Goal: Information Seeking & Learning: Learn about a topic

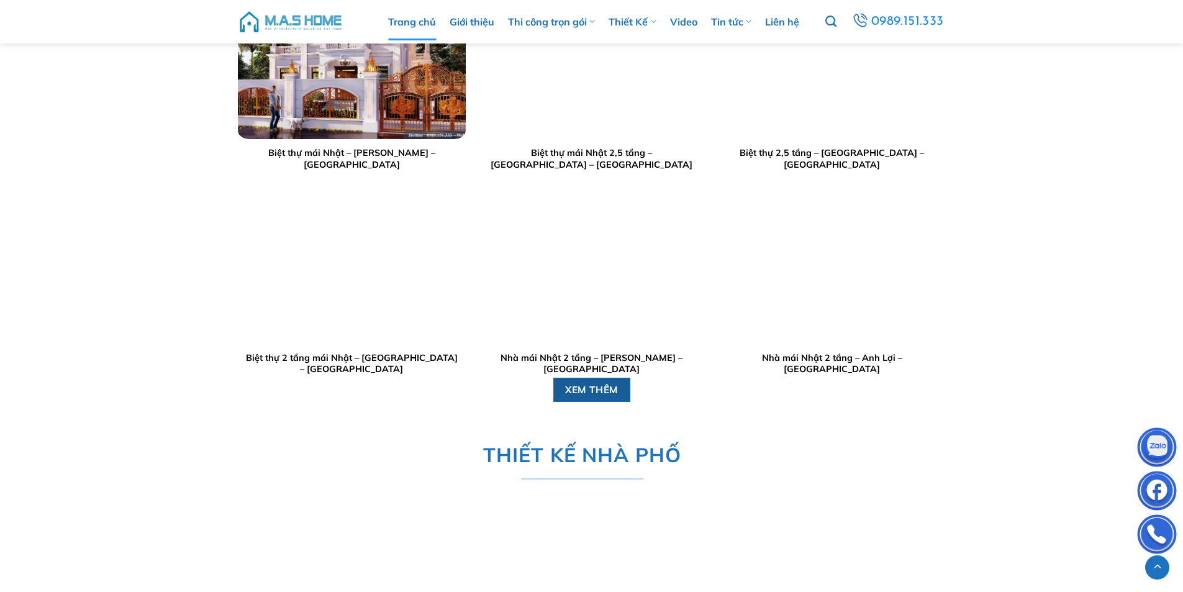
scroll to position [2049, 0]
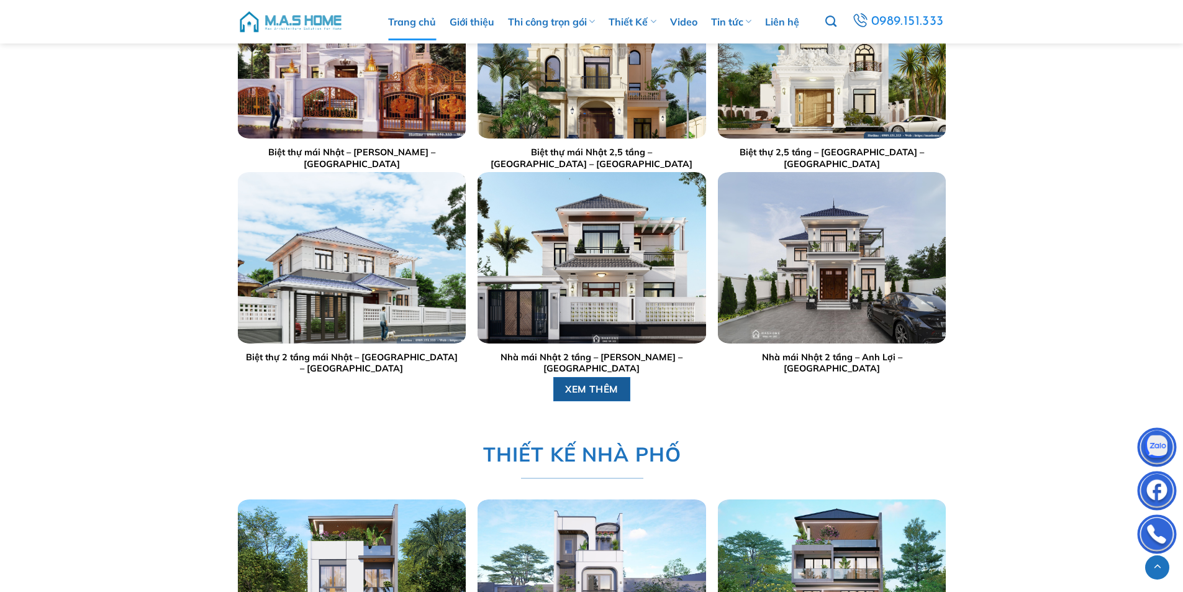
click at [585, 392] on span "XEM THÊM" at bounding box center [591, 389] width 53 height 16
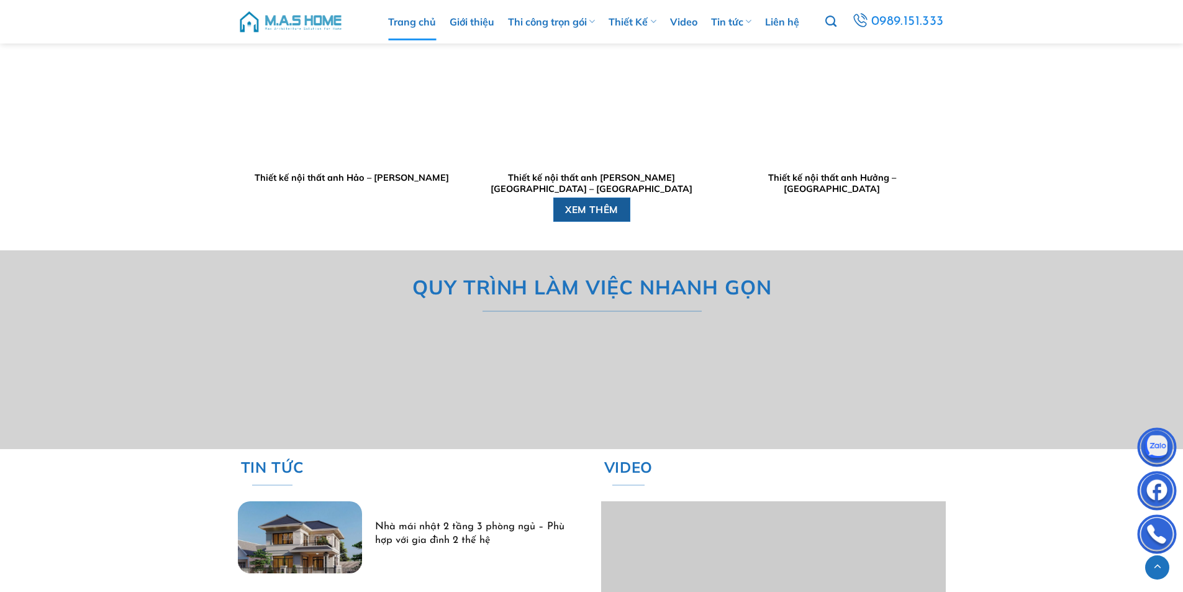
scroll to position [3289, 0]
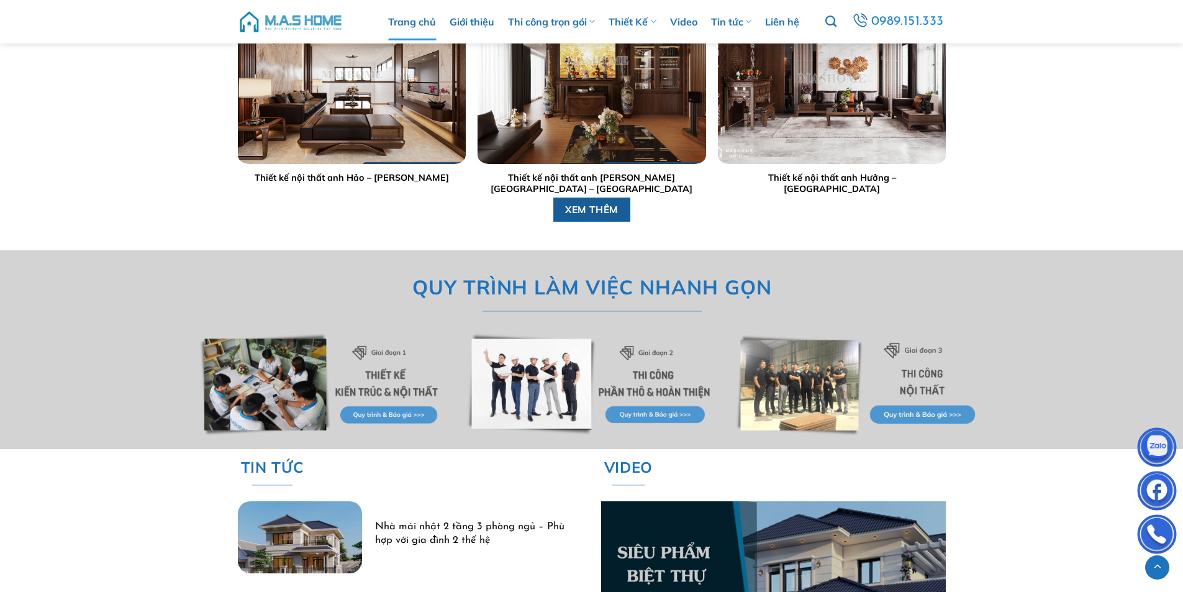
click at [580, 207] on span "XEM THÊM" at bounding box center [591, 210] width 53 height 16
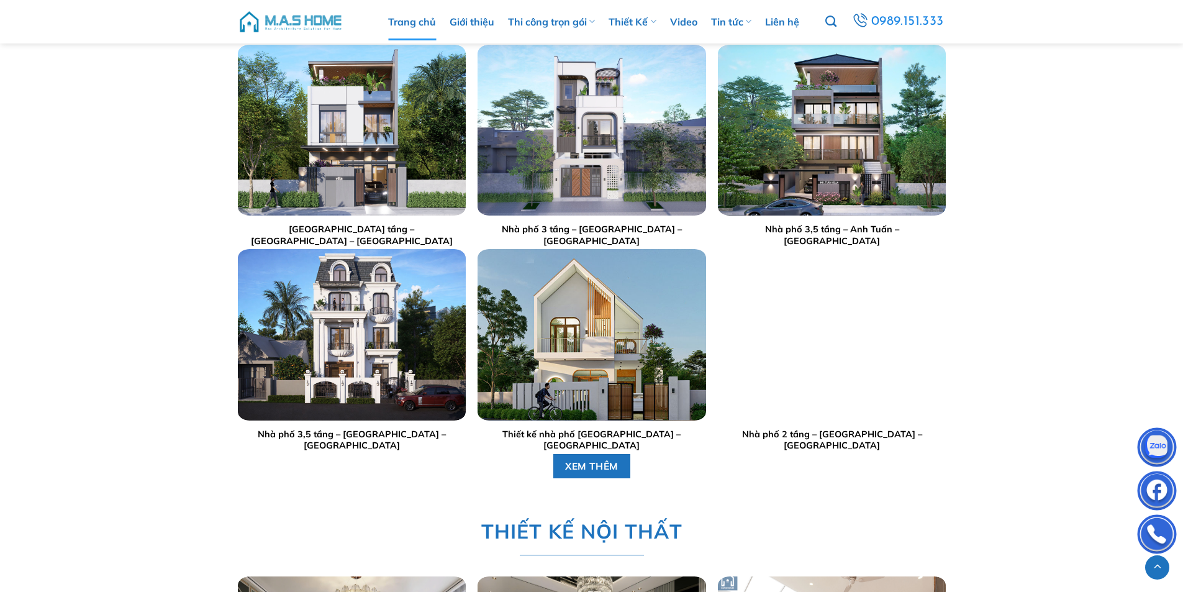
scroll to position [2545, 0]
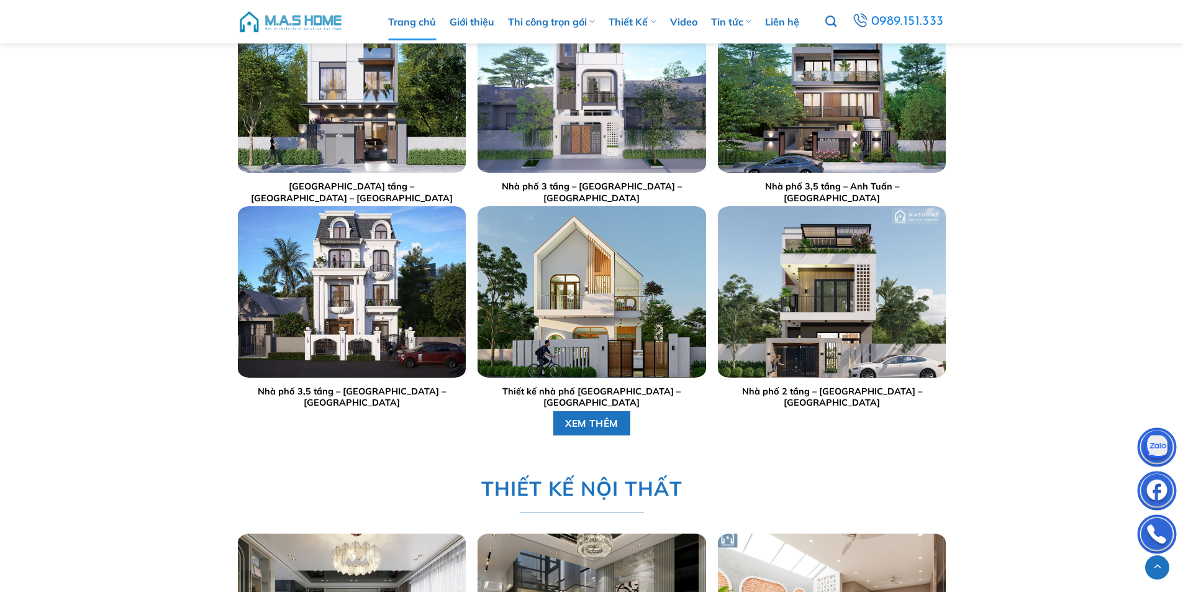
click at [787, 286] on img "Nhà phố 2 tầng - Anh Dũng - Đông Anh" at bounding box center [832, 292] width 228 height 171
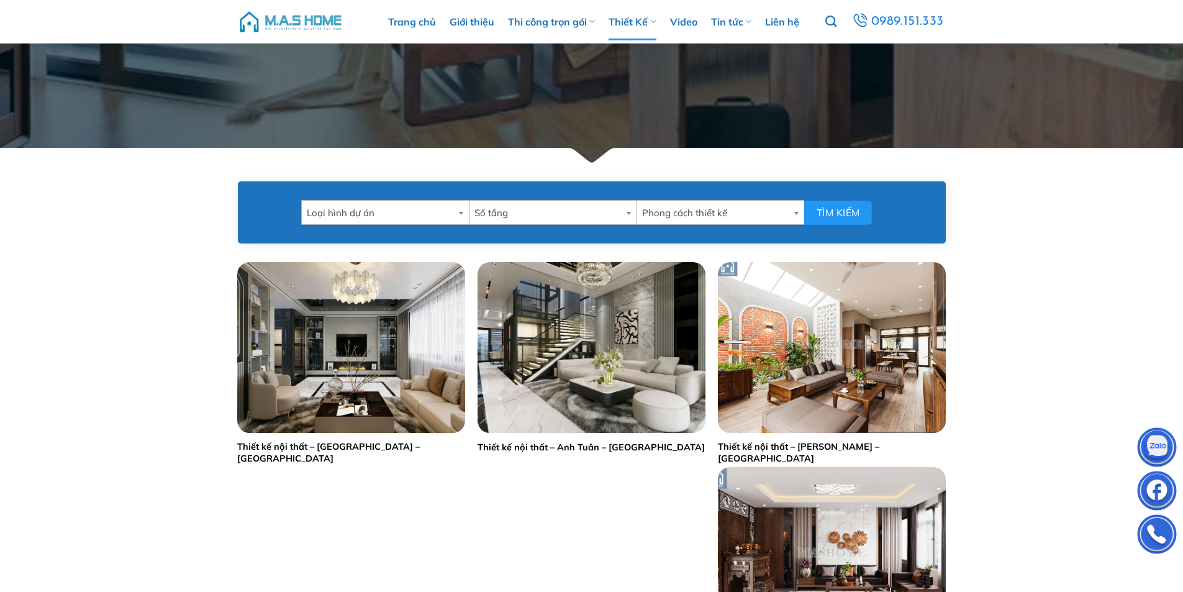
scroll to position [372, 0]
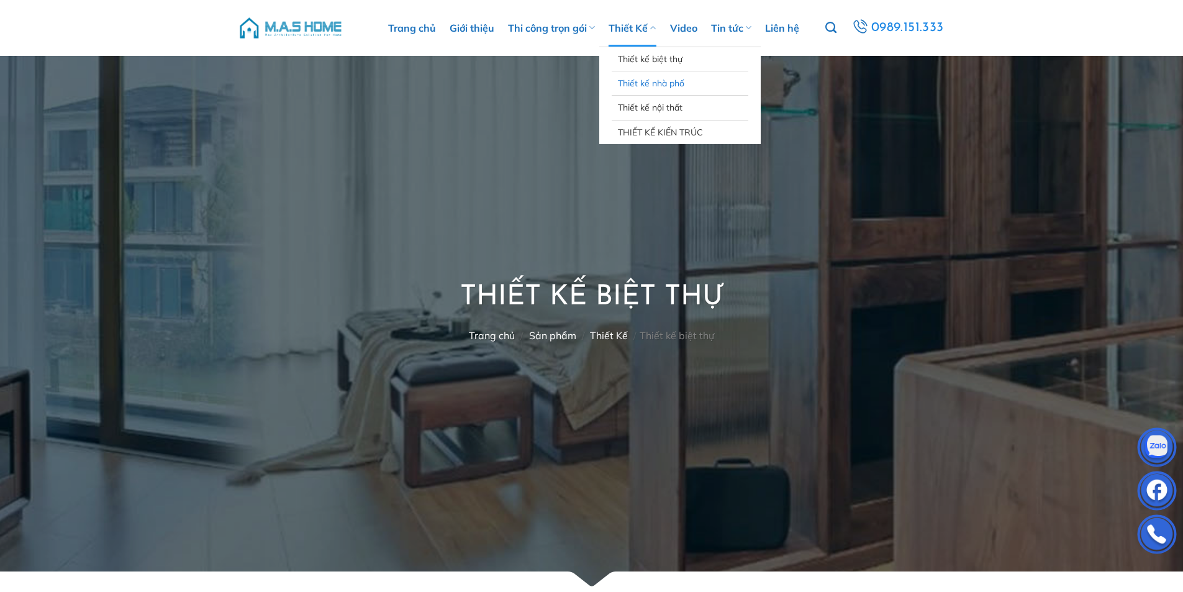
click at [661, 80] on link "Thiết kế nhà phố" at bounding box center [680, 83] width 124 height 24
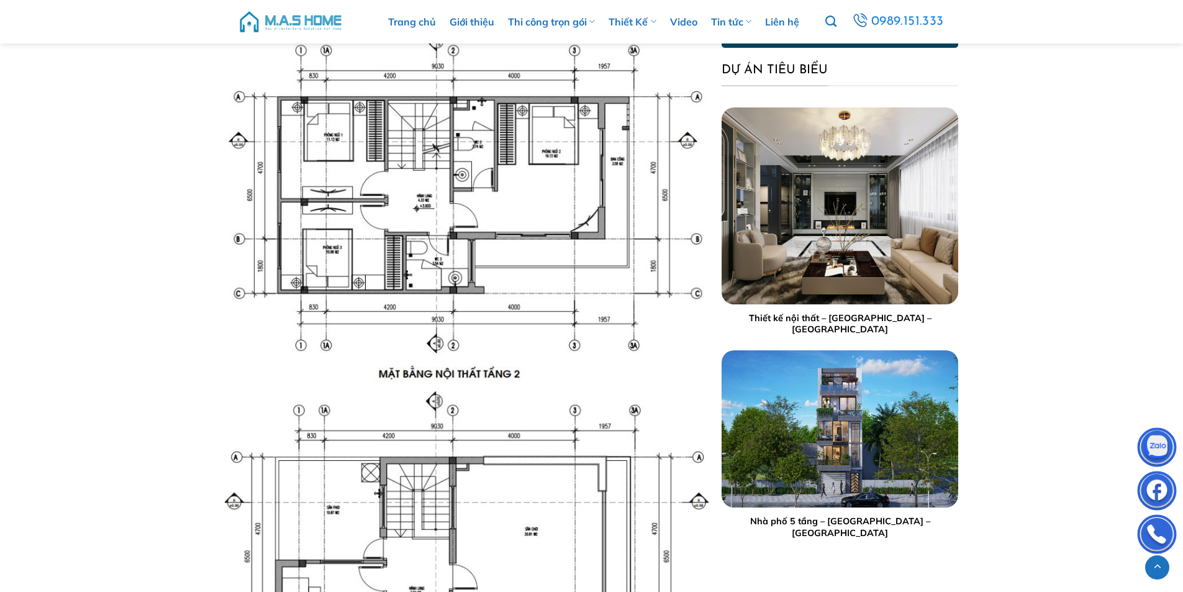
scroll to position [2483, 0]
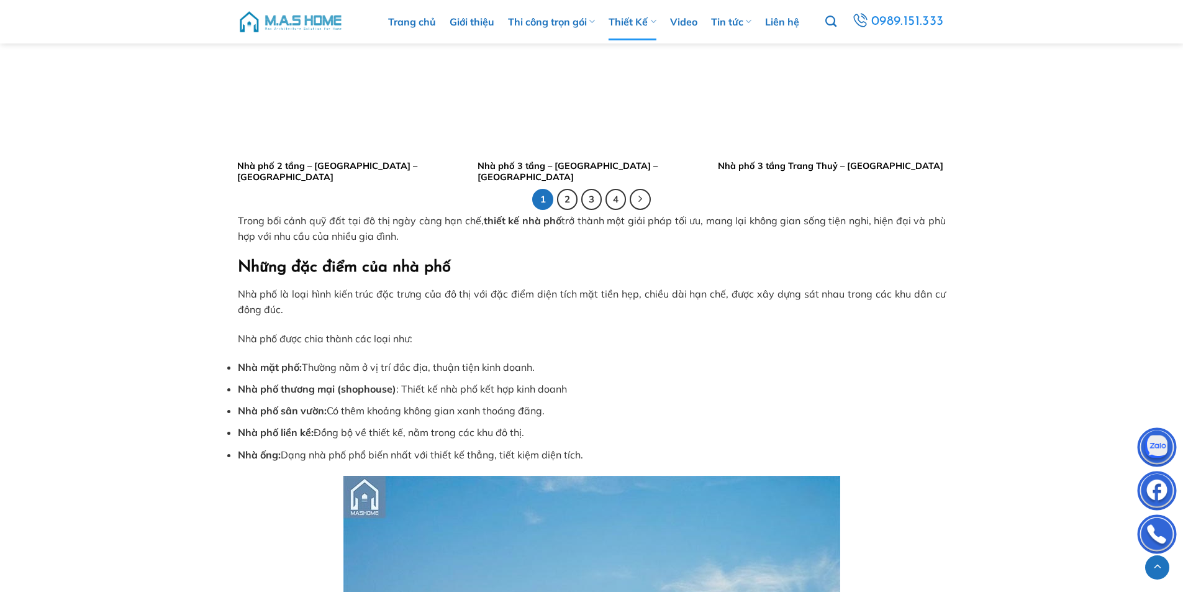
scroll to position [2545, 0]
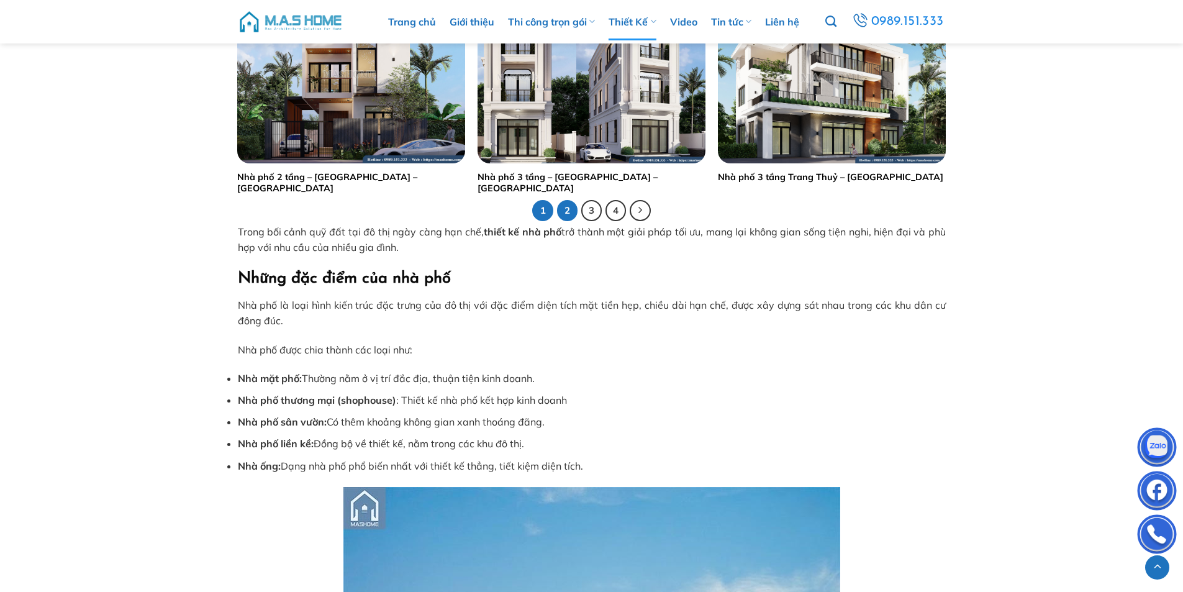
click at [573, 210] on link "2" at bounding box center [567, 210] width 21 height 21
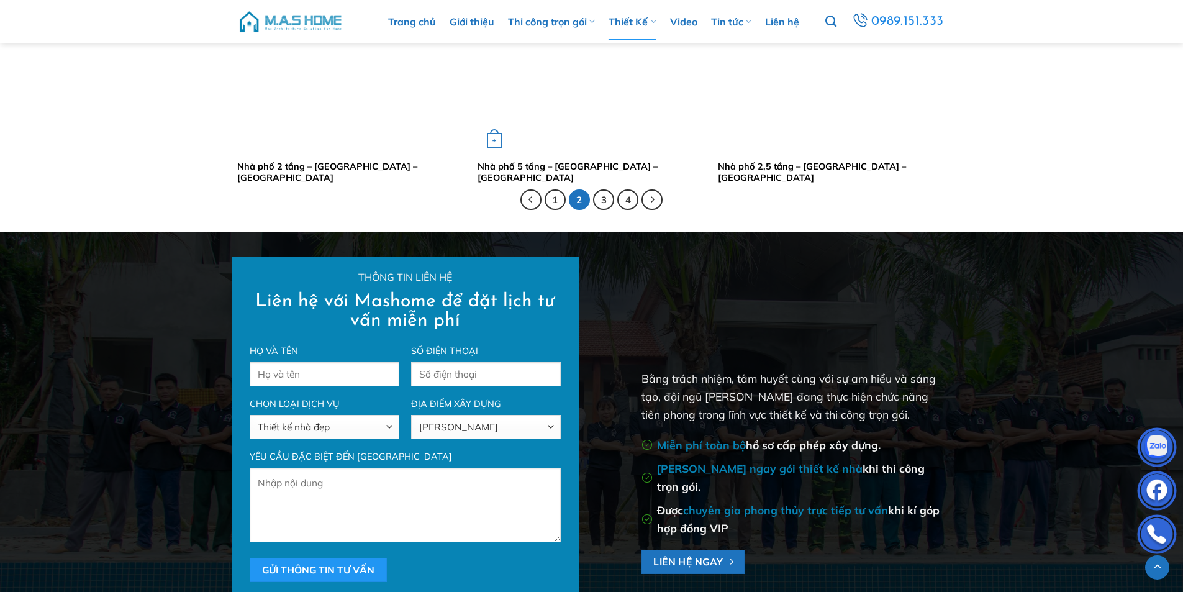
scroll to position [2545, 0]
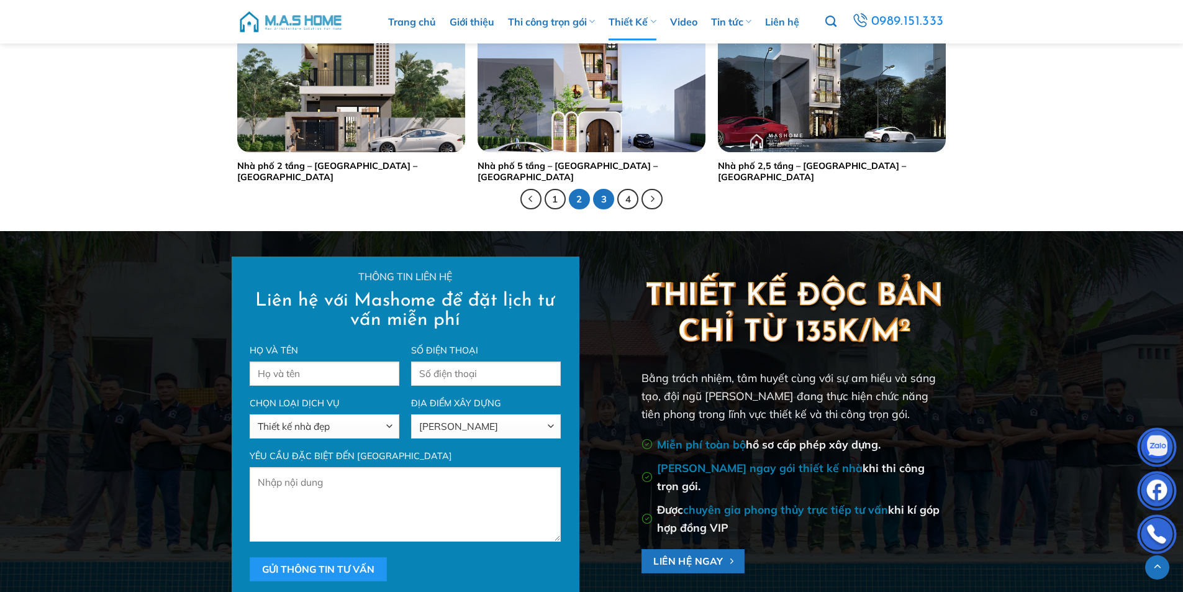
click at [606, 201] on link "3" at bounding box center [603, 199] width 21 height 21
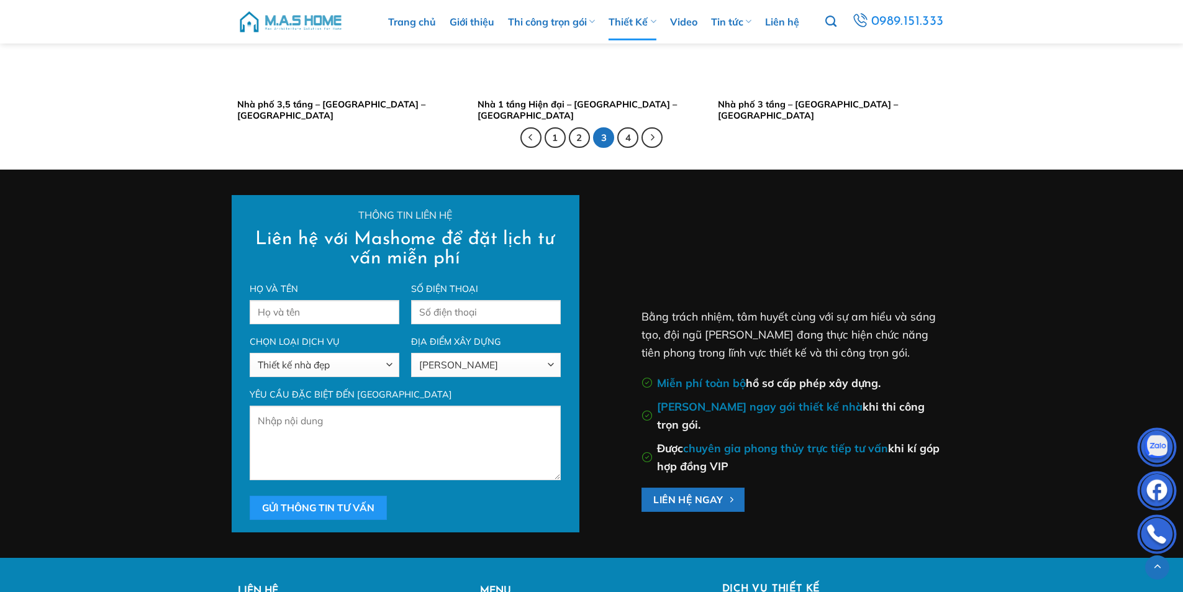
scroll to position [2607, 0]
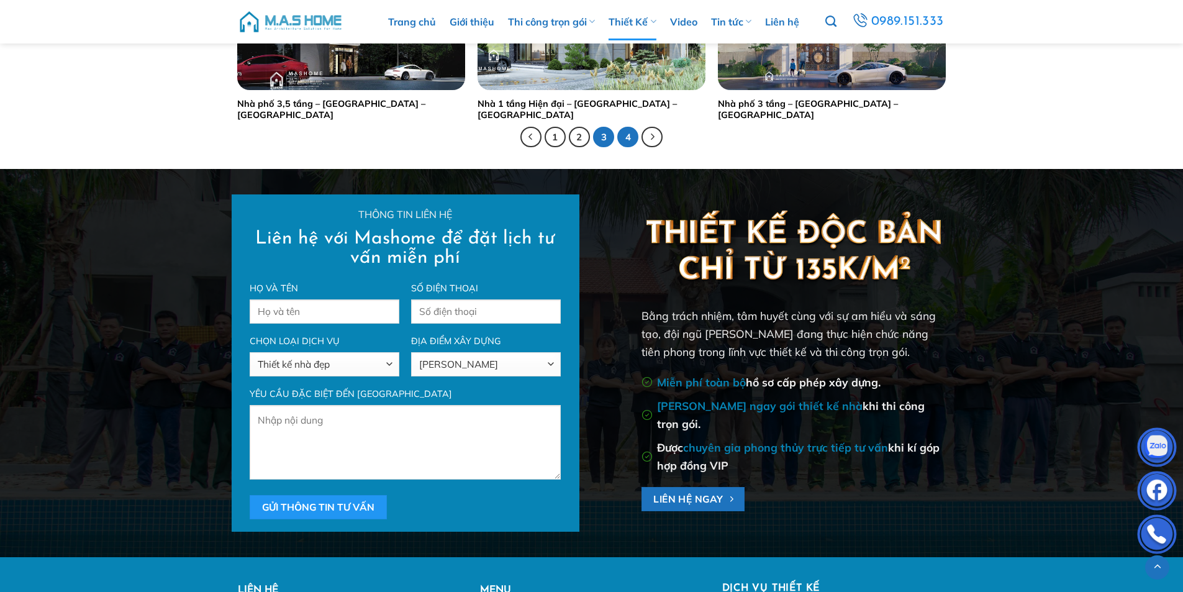
click at [630, 138] on link "4" at bounding box center [627, 137] width 21 height 21
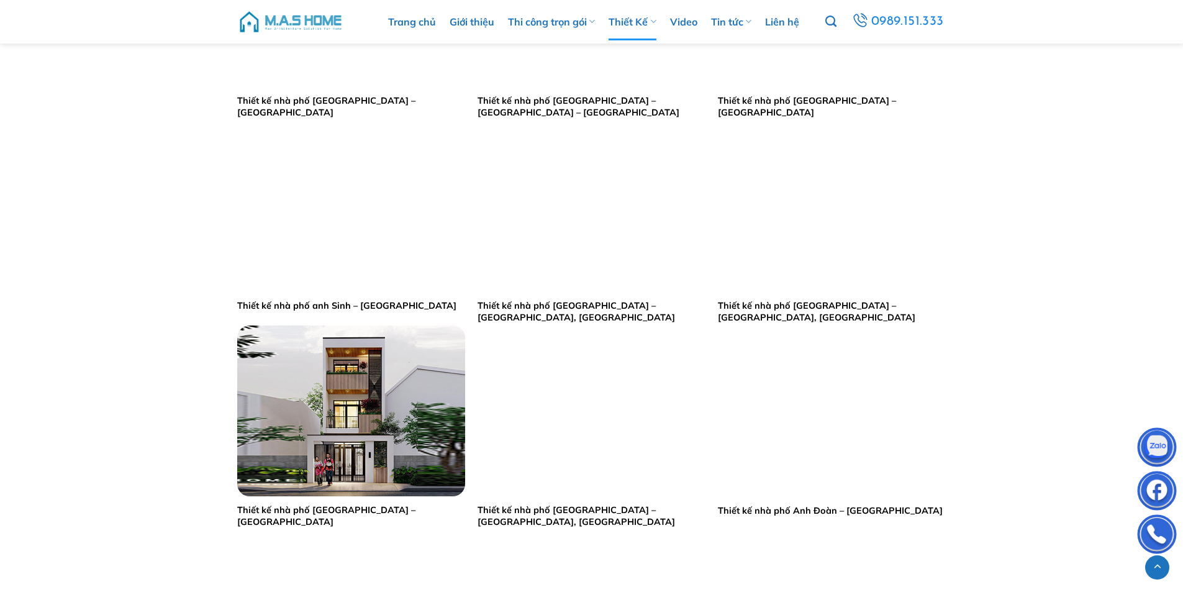
scroll to position [1242, 0]
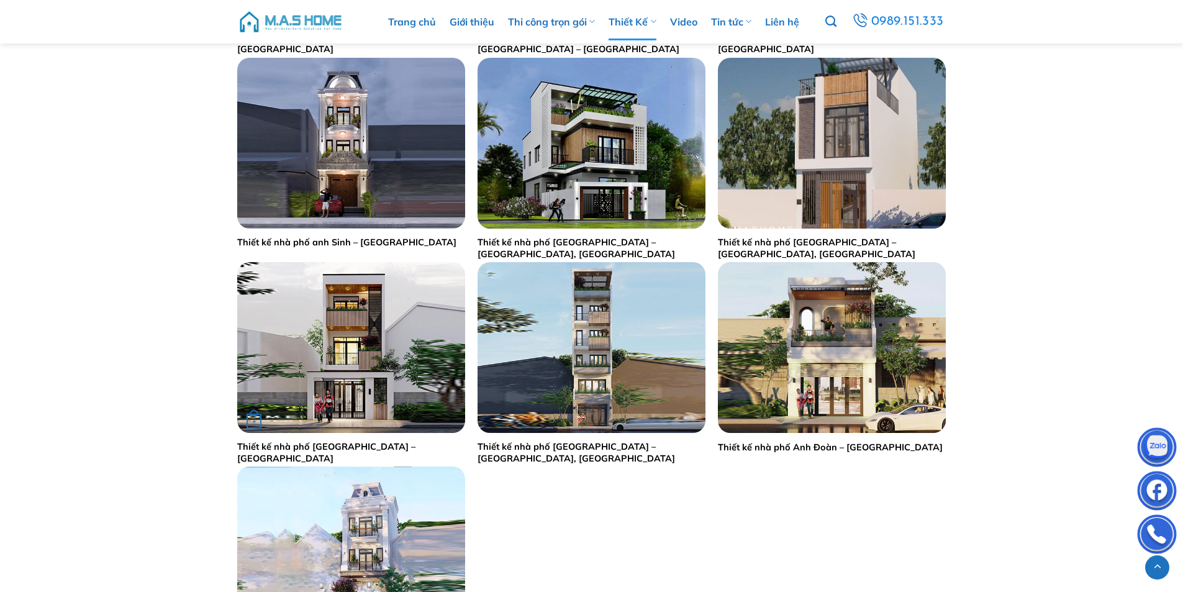
click at [360, 361] on img "Thiết kế nhà phố Anh Hải - Nam Định" at bounding box center [351, 347] width 228 height 171
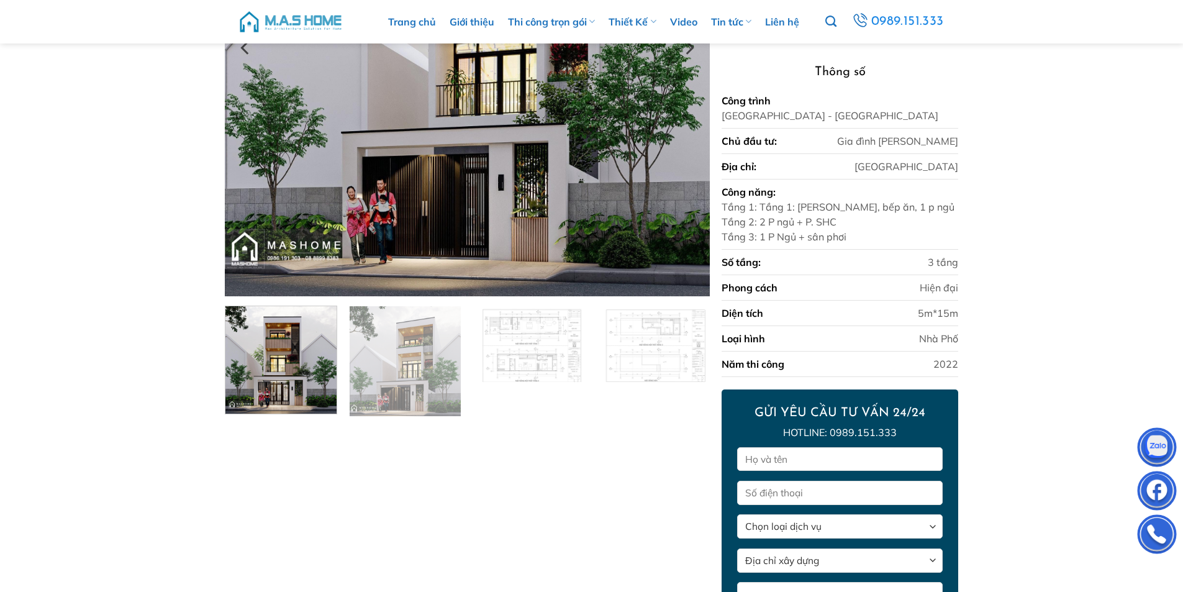
scroll to position [356, 0]
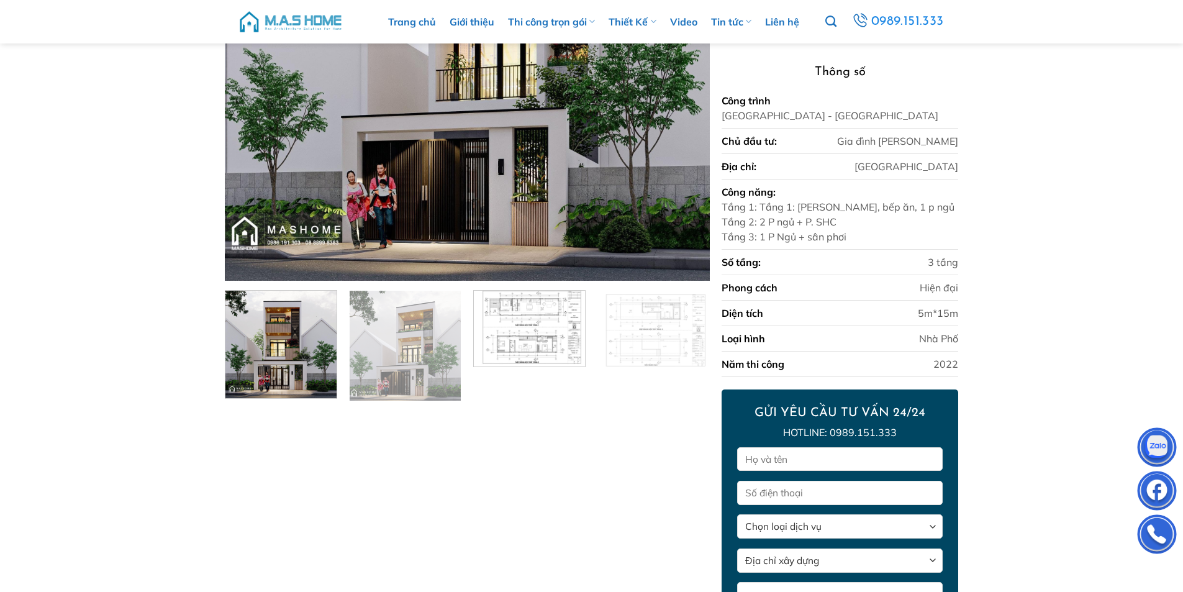
click at [508, 360] on img at bounding box center [529, 326] width 111 height 79
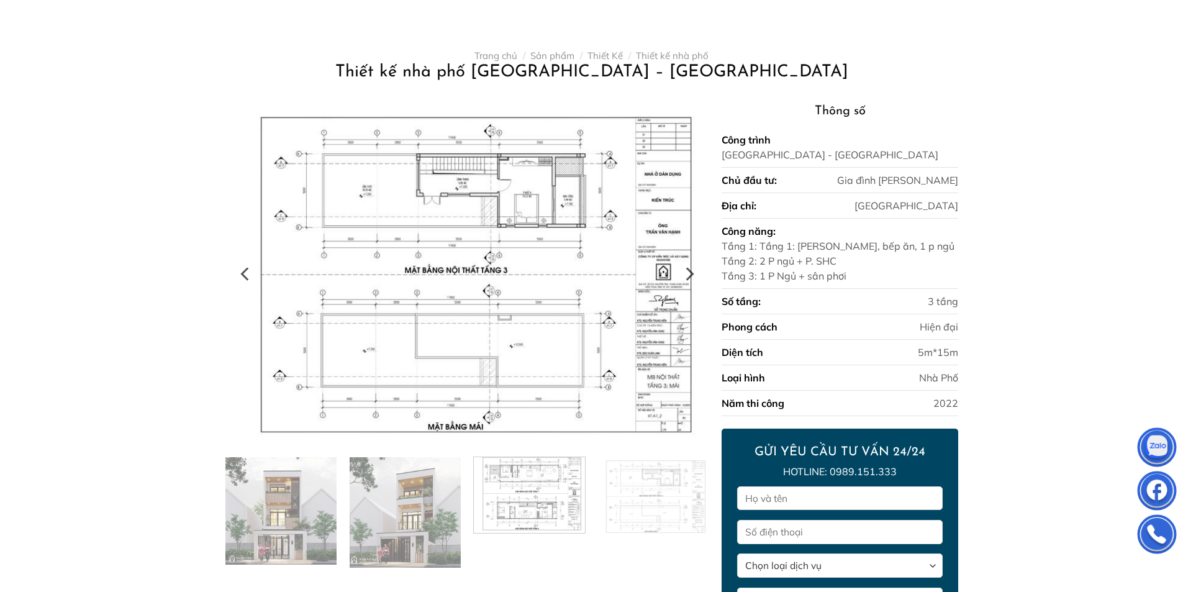
scroll to position [62, 0]
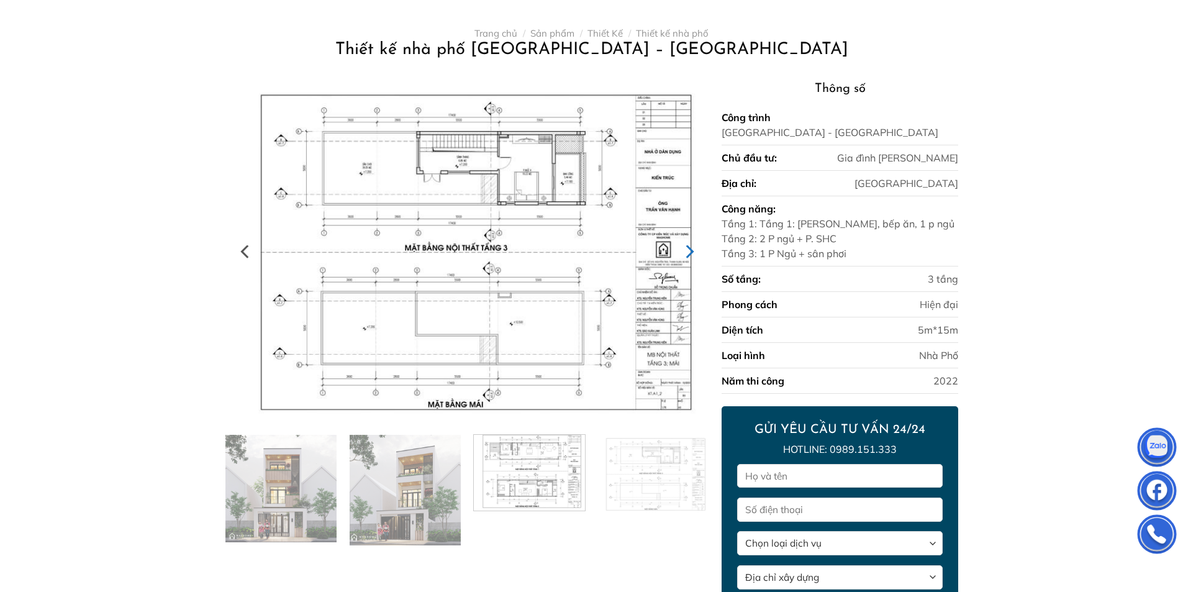
click at [692, 252] on icon "Next" at bounding box center [690, 252] width 8 height 14
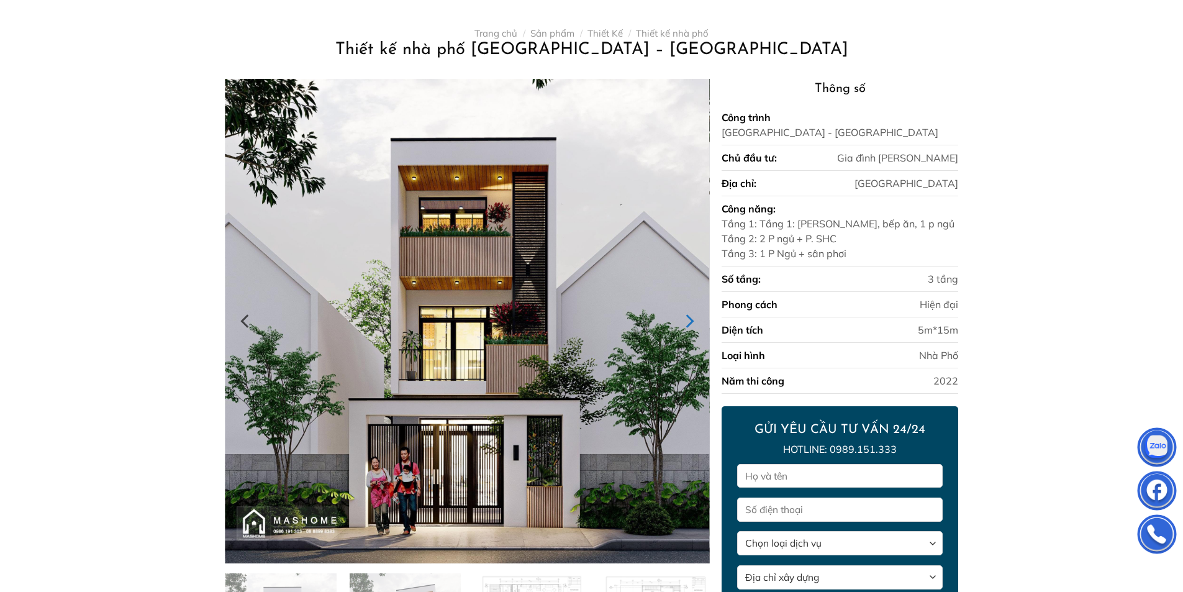
click at [683, 325] on icon "Next" at bounding box center [688, 321] width 22 height 22
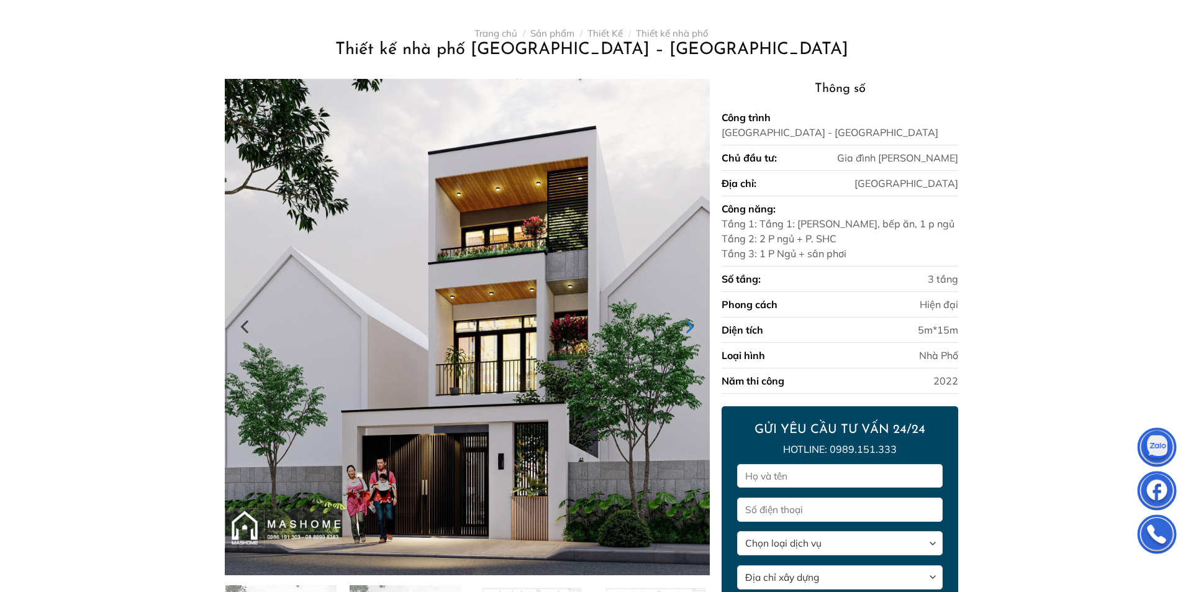
click at [684, 325] on icon "Next" at bounding box center [688, 326] width 22 height 22
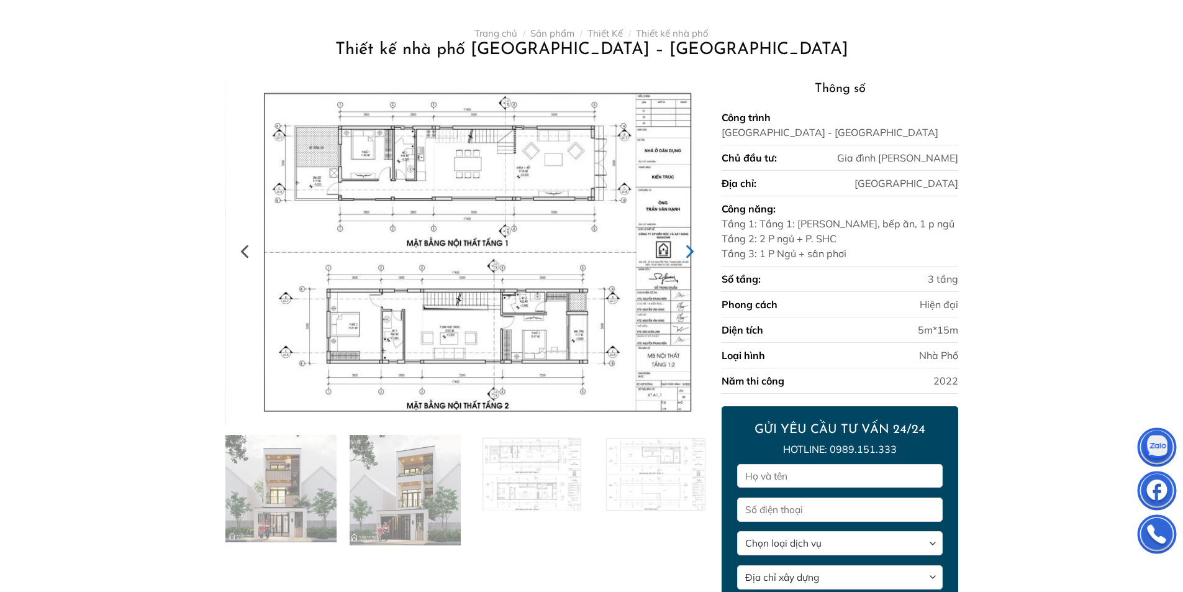
click at [684, 325] on img at bounding box center [467, 252] width 484 height 346
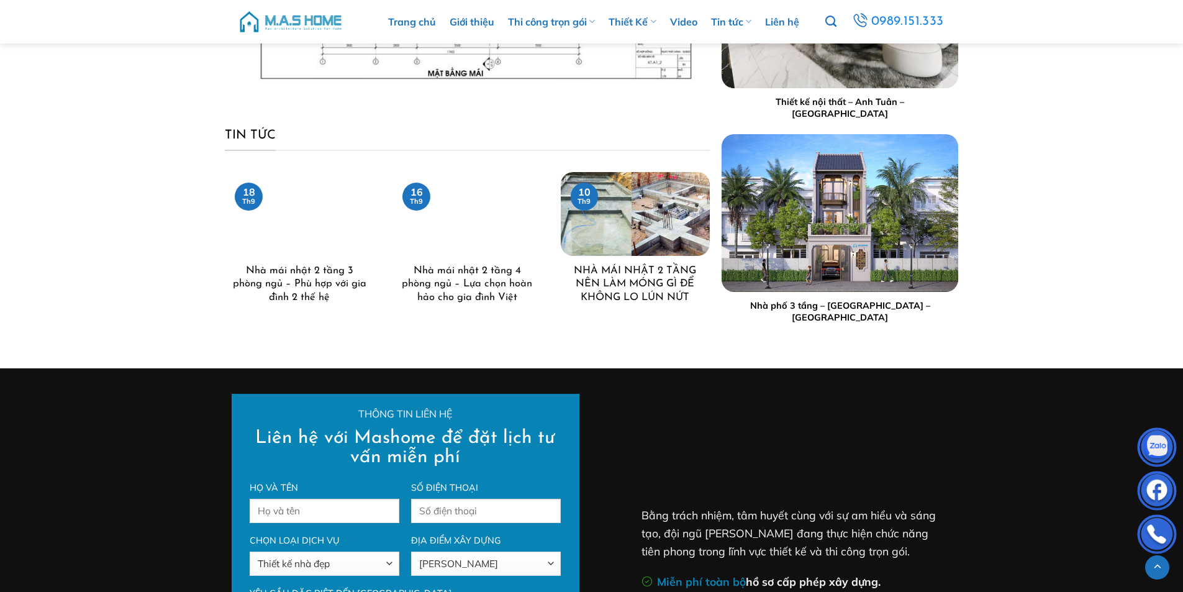
scroll to position [1924, 0]
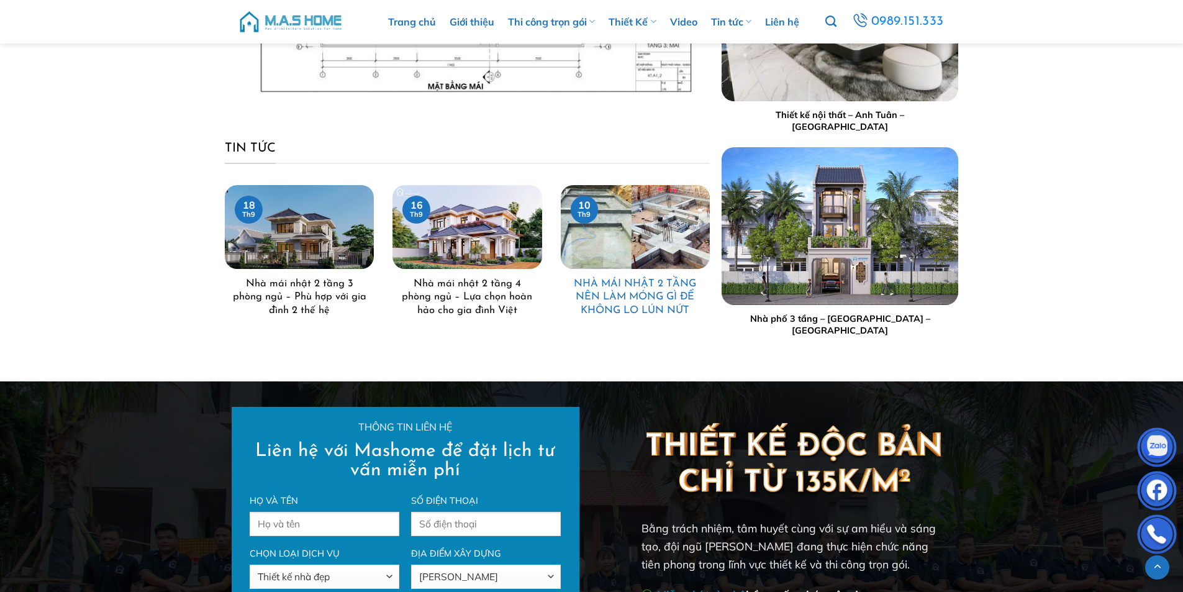
click at [654, 300] on link "NHÀ MÁI NHẬT 2 TẦNG NÊN LÀM MÓNG GÌ ĐỂ KHÔNG LO LÚN NỨT" at bounding box center [635, 297] width 137 height 40
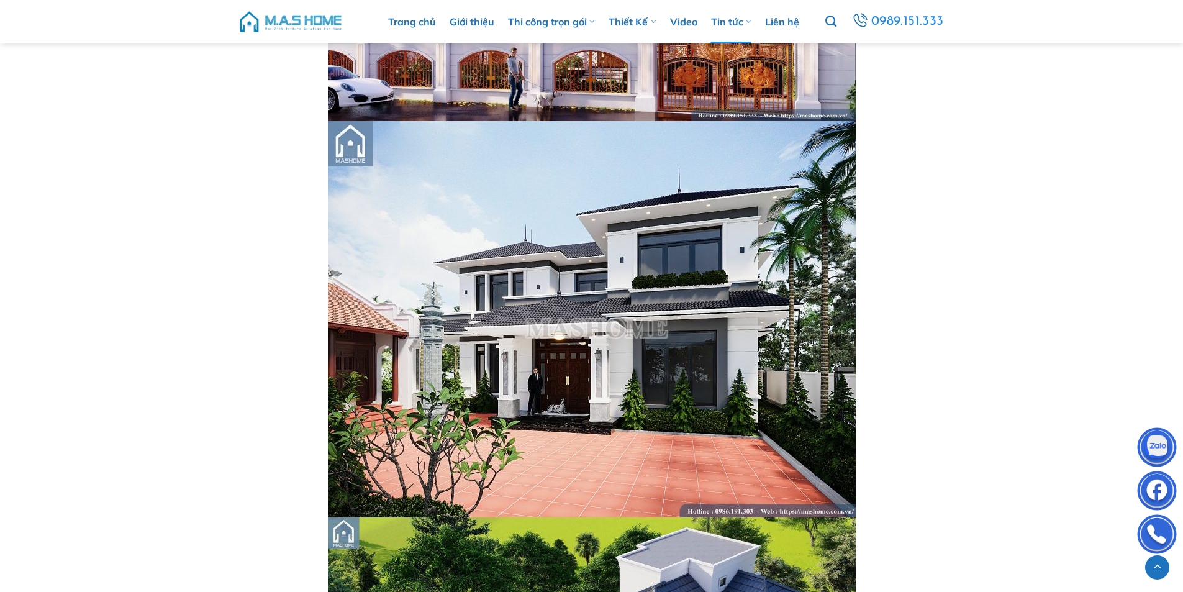
scroll to position [6208, 0]
